Goal: Information Seeking & Learning: Learn about a topic

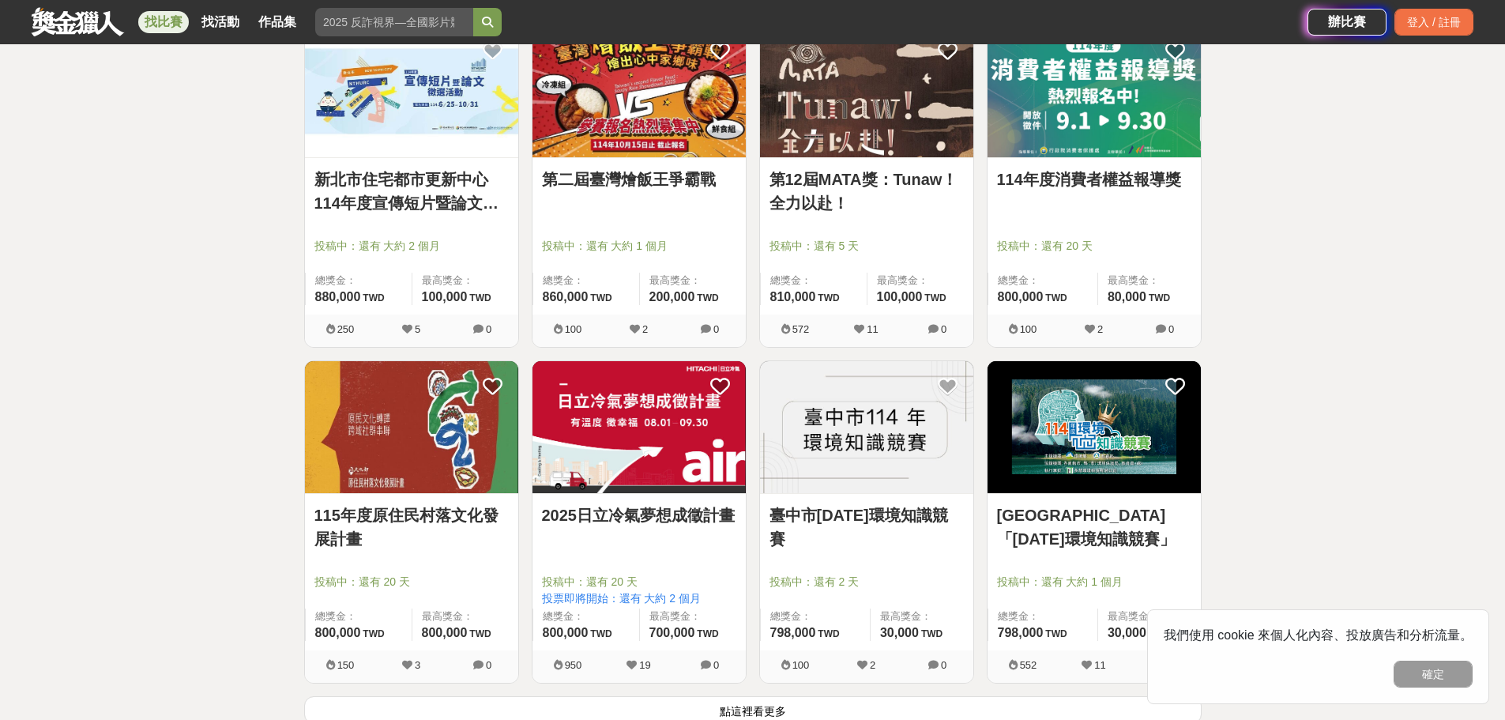
scroll to position [5924, 0]
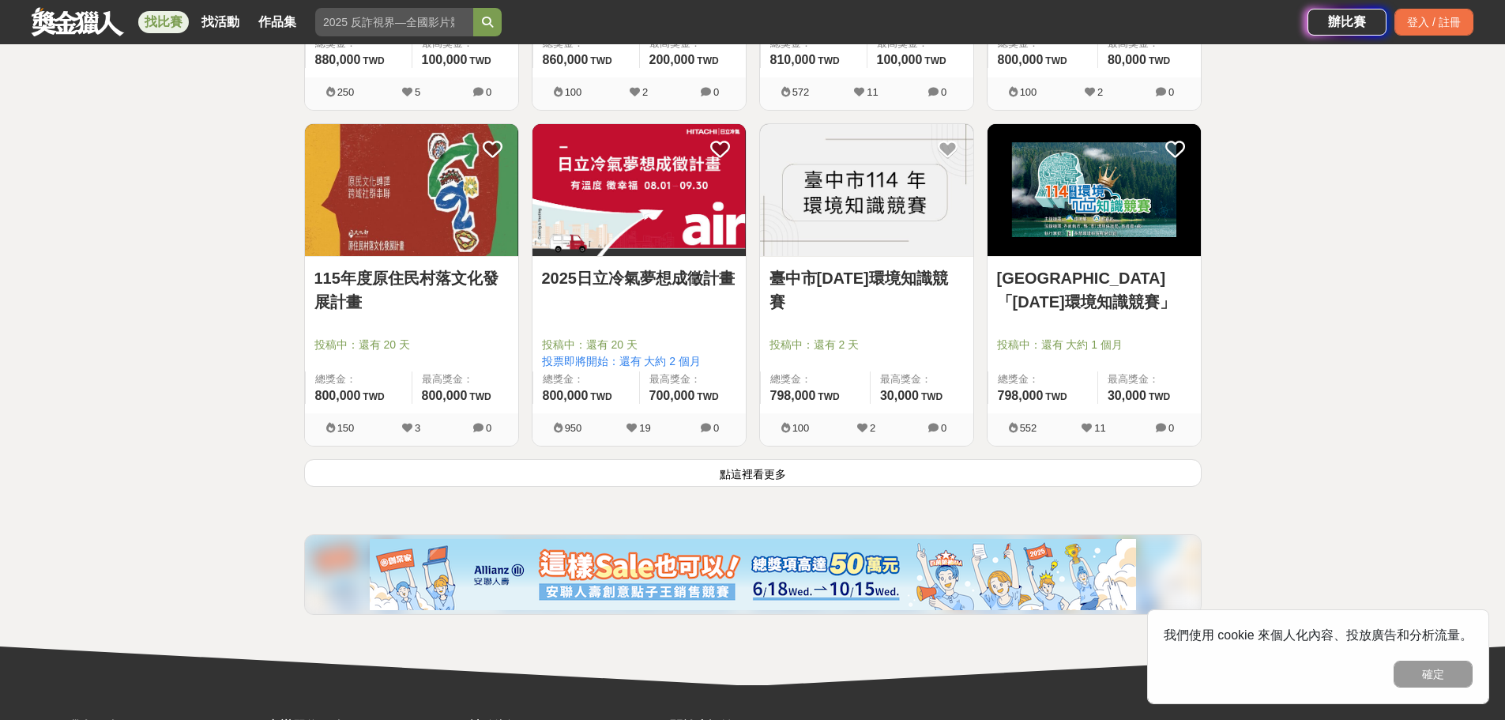
click at [742, 469] on button "點這裡看更多" at bounding box center [752, 473] width 897 height 28
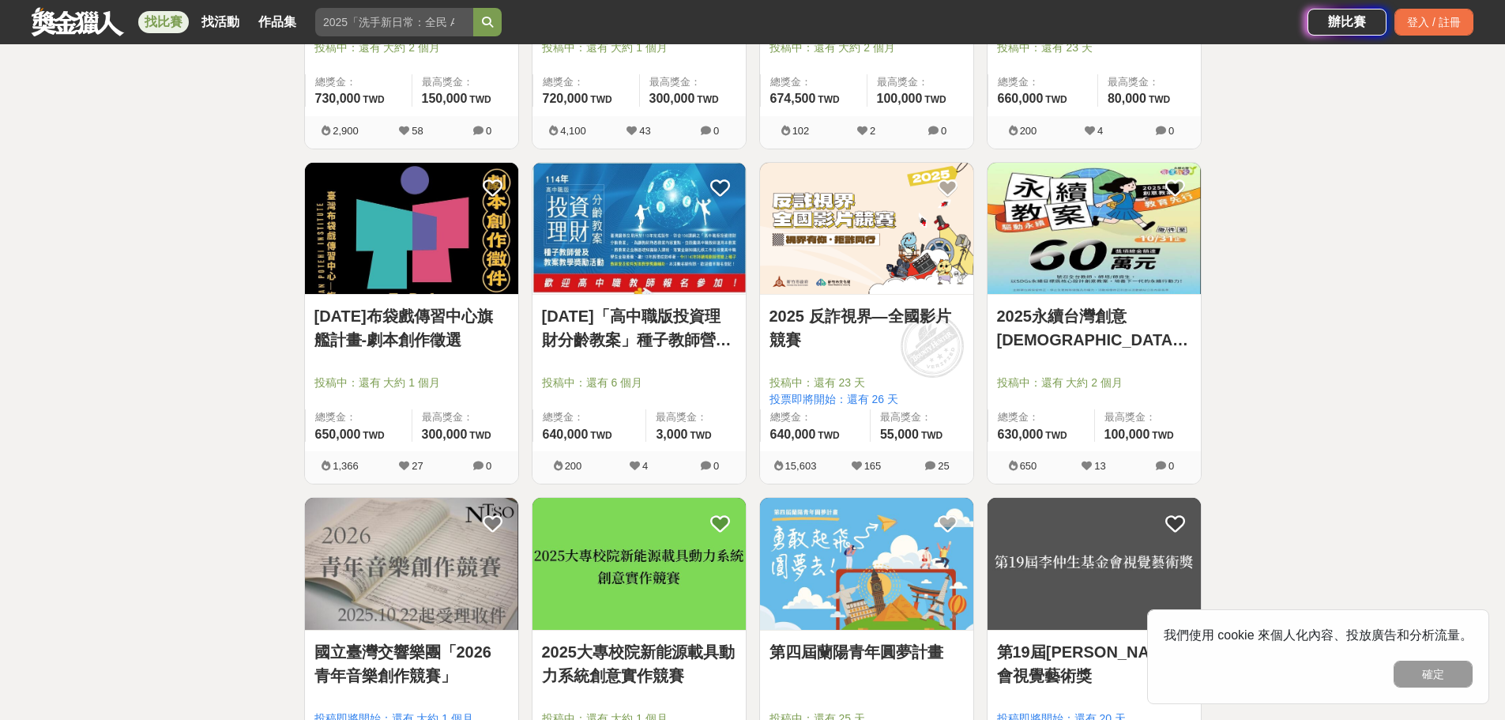
scroll to position [6951, 0]
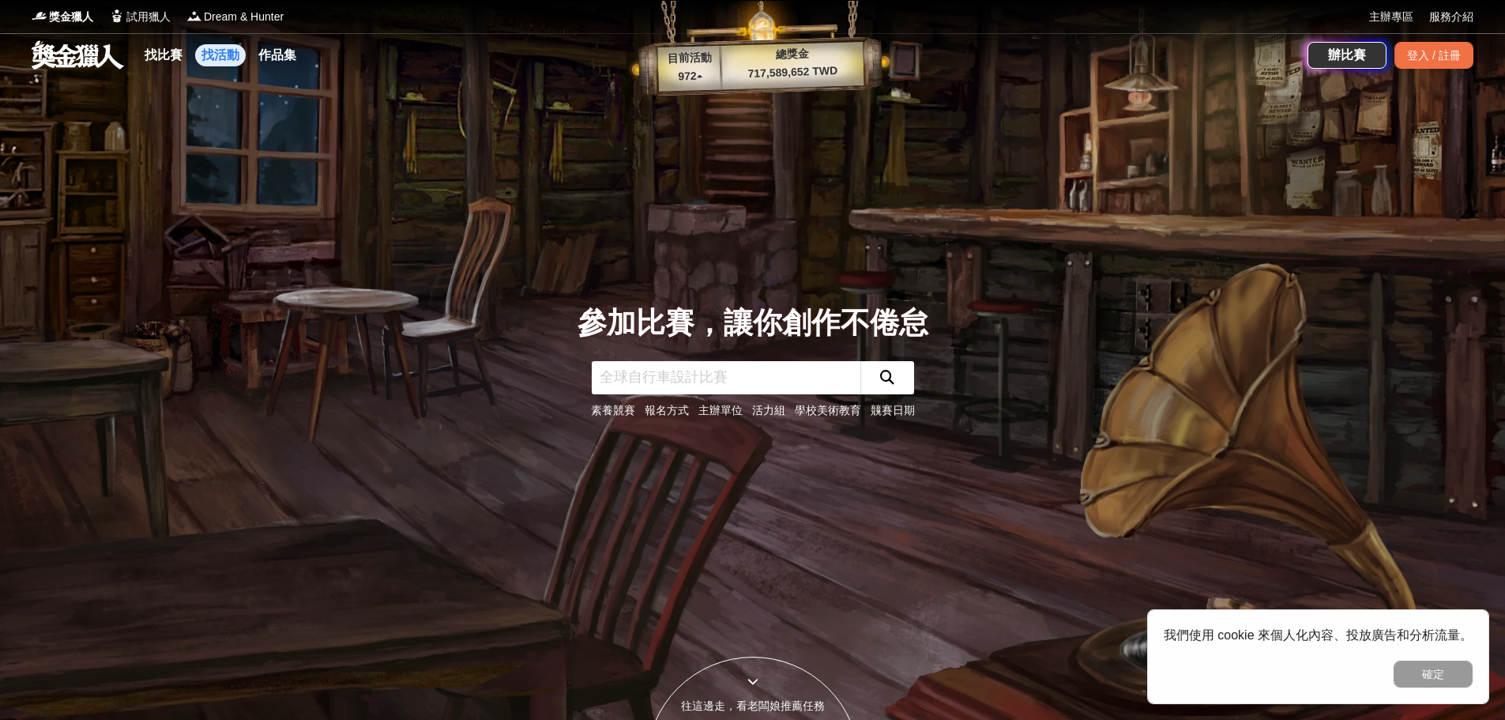
click at [234, 52] on link "找活動" at bounding box center [220, 55] width 51 height 22
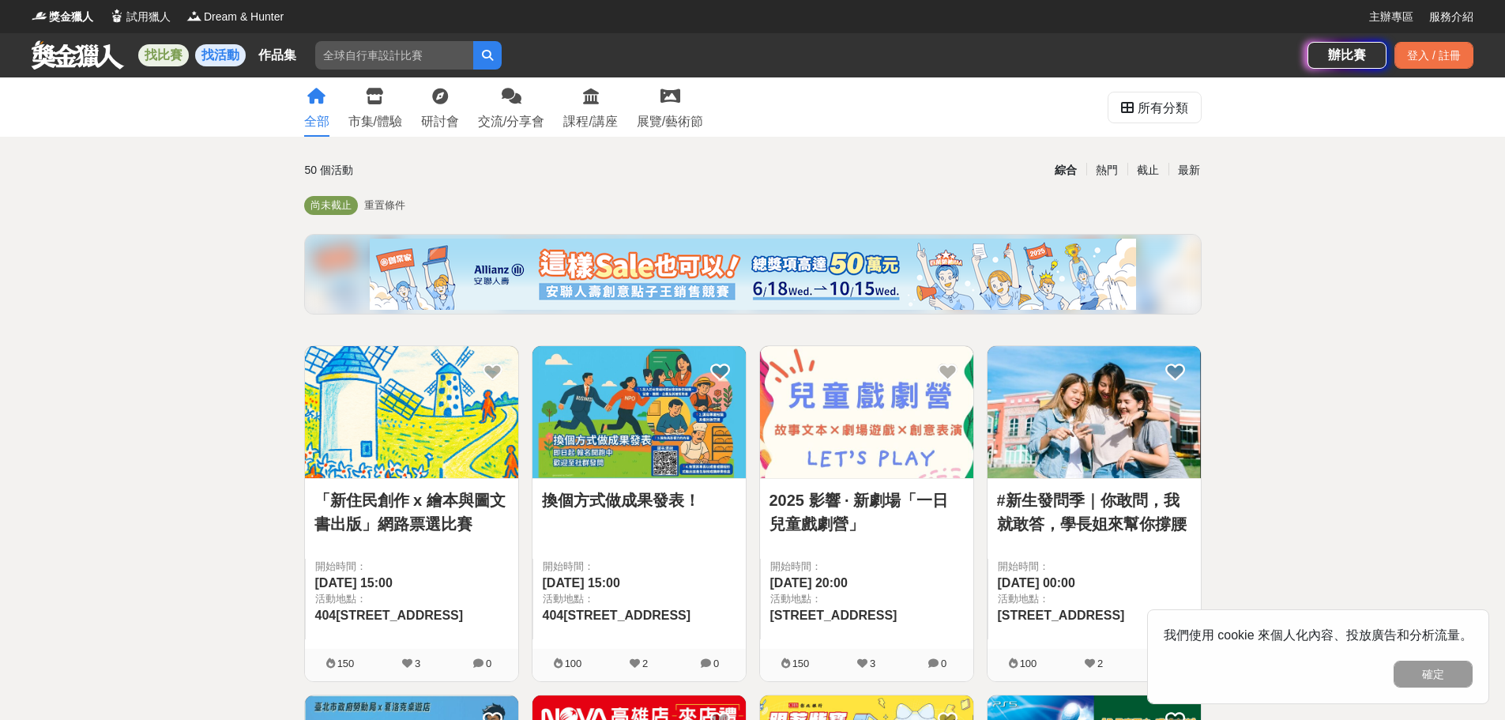
click at [184, 63] on link "找比賽" at bounding box center [163, 55] width 51 height 22
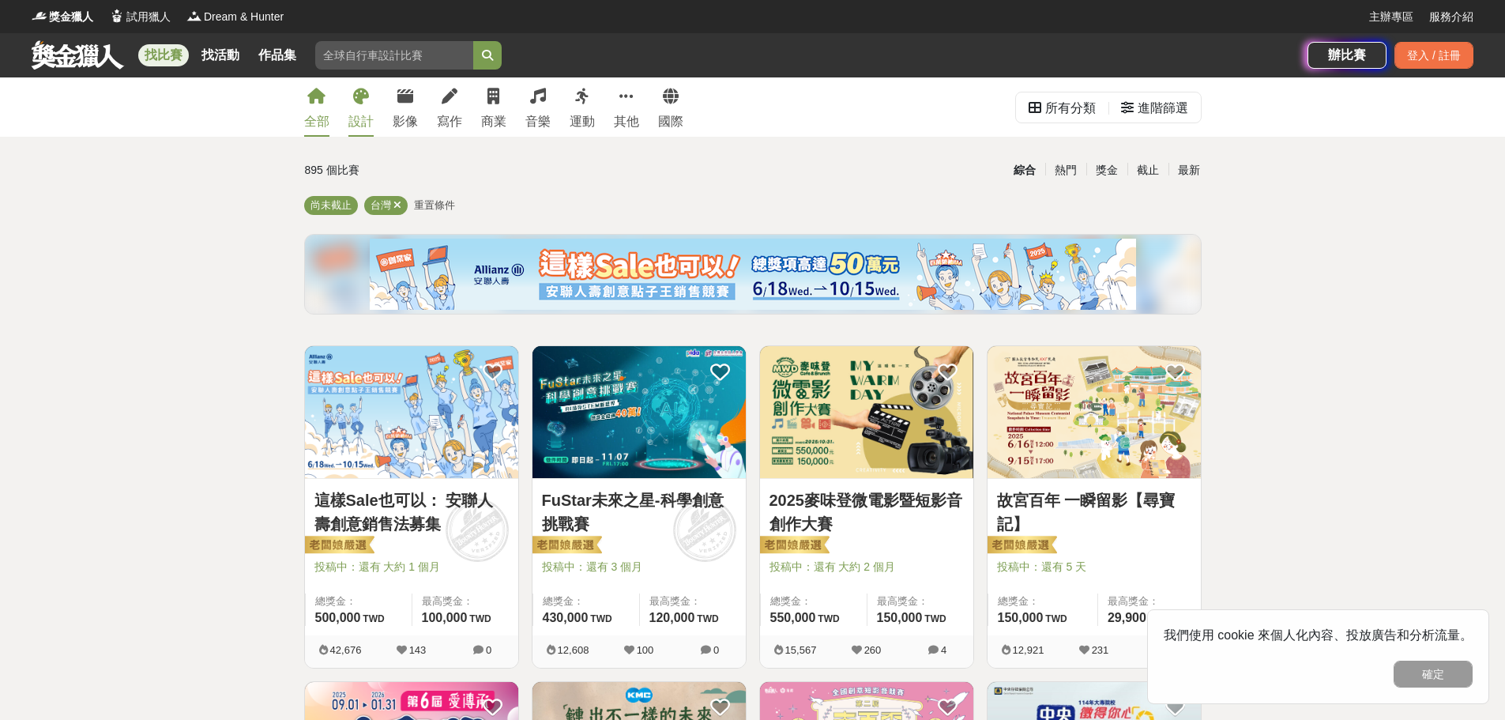
click at [352, 112] on div "設計" at bounding box center [360, 121] width 25 height 19
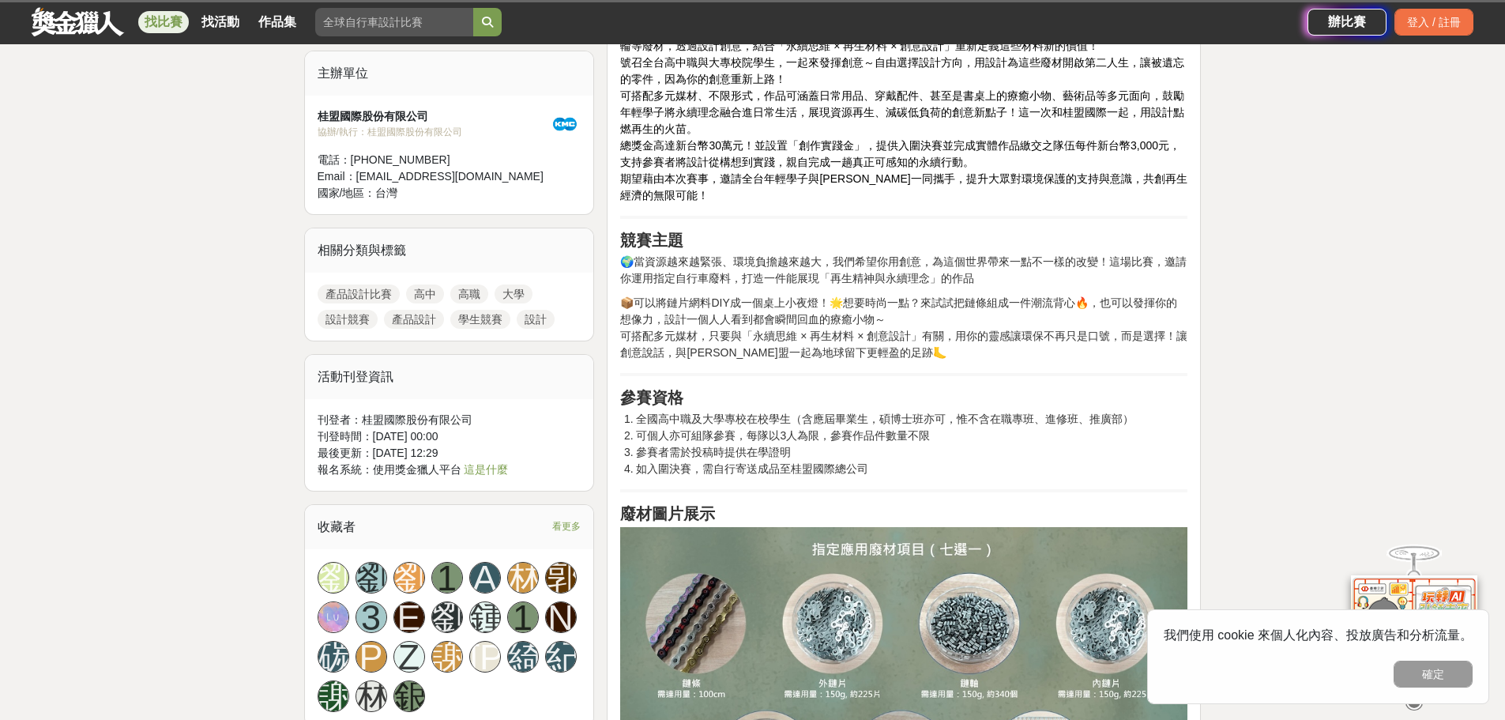
scroll to position [632, 0]
